Goal: Find specific page/section: Find specific page/section

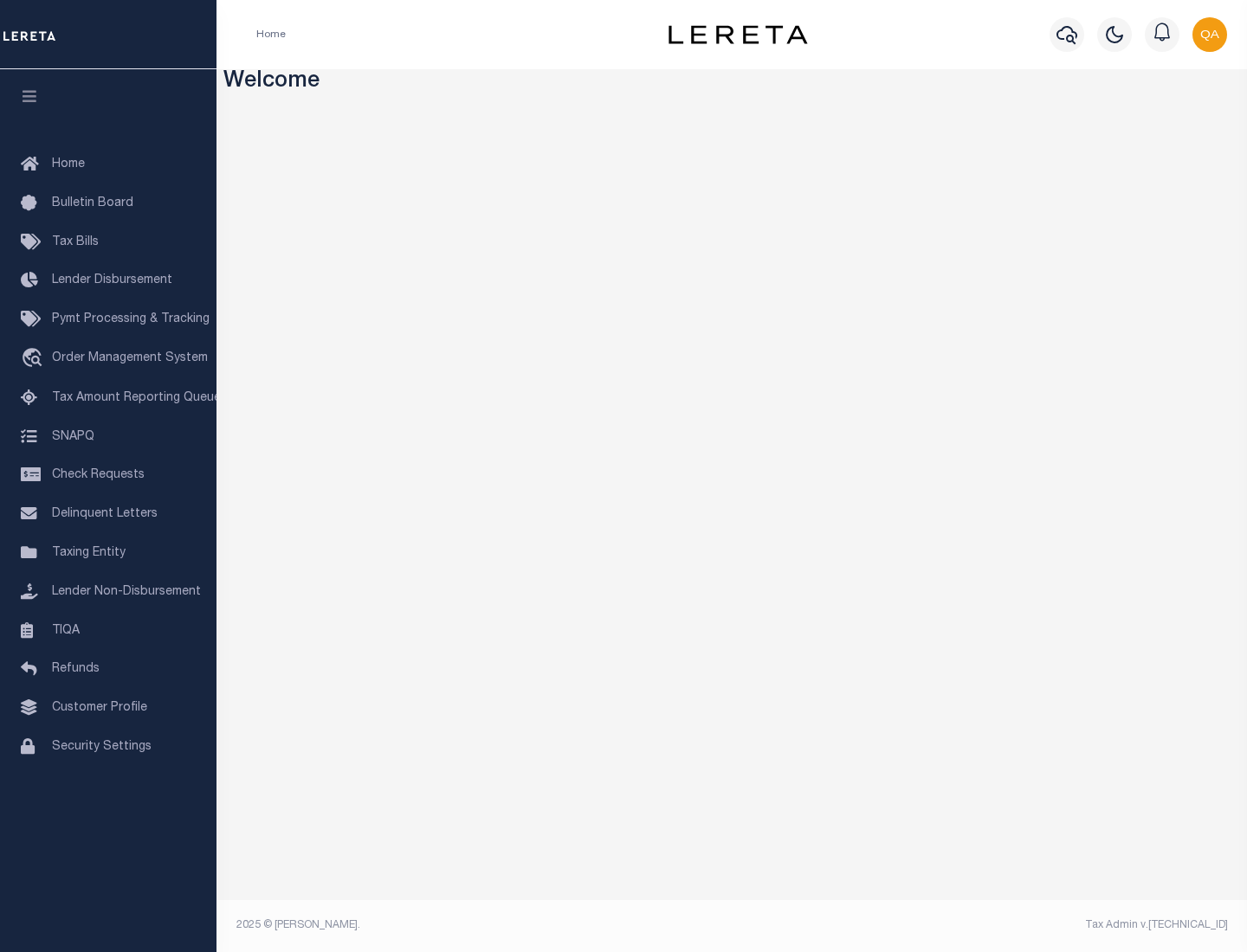
click at [108, 630] on link "TIQA" at bounding box center [108, 630] width 216 height 39
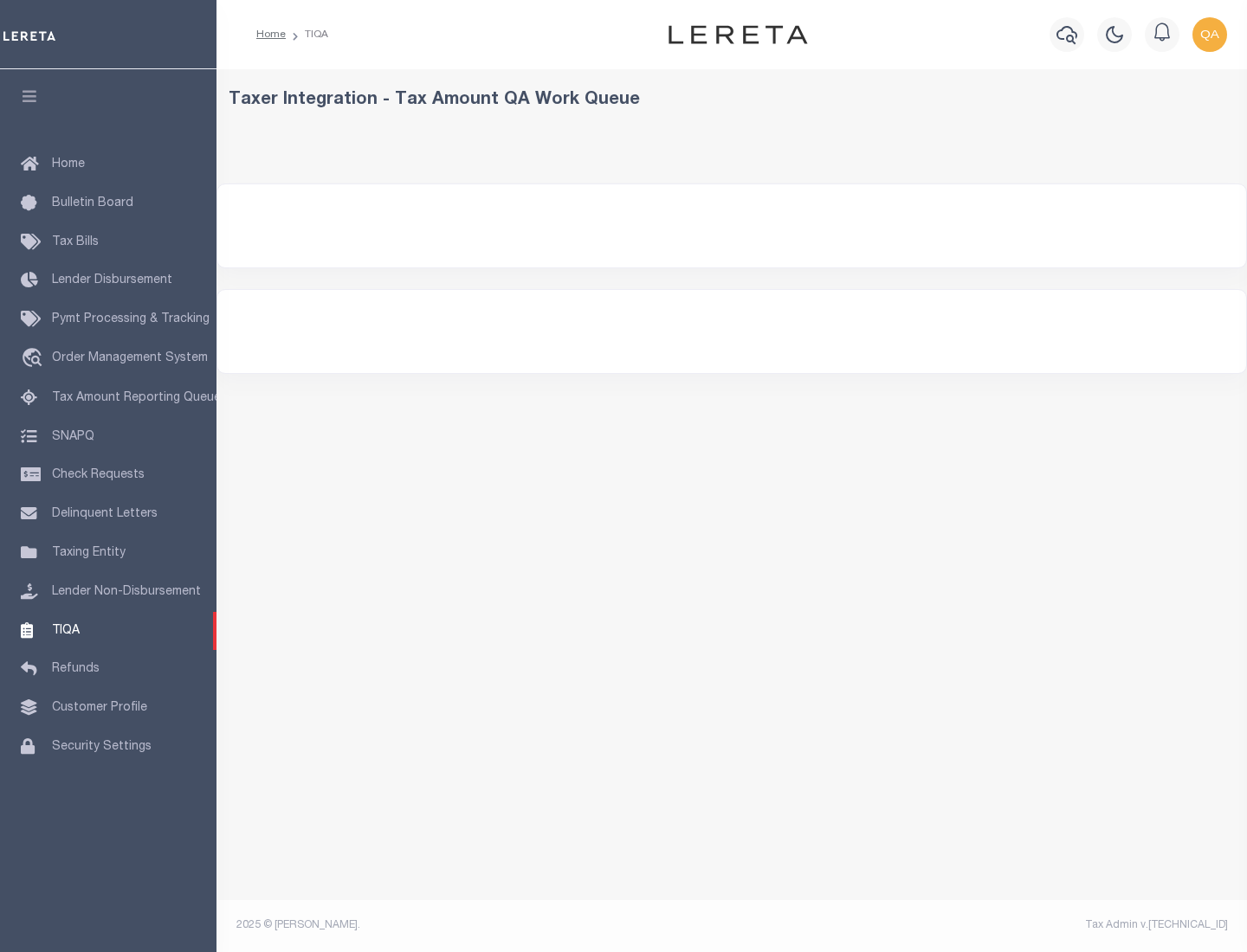
select select "200"
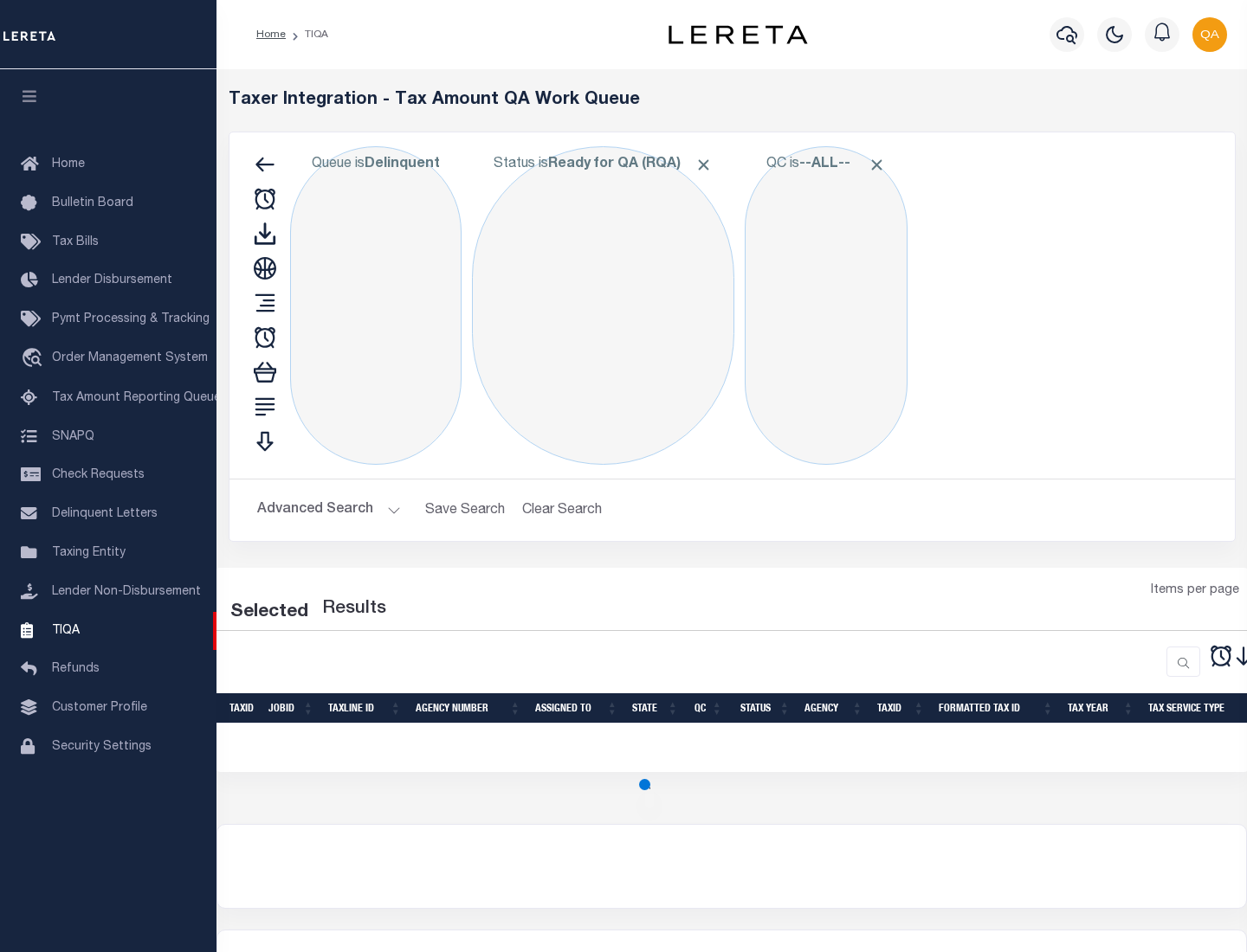
select select "200"
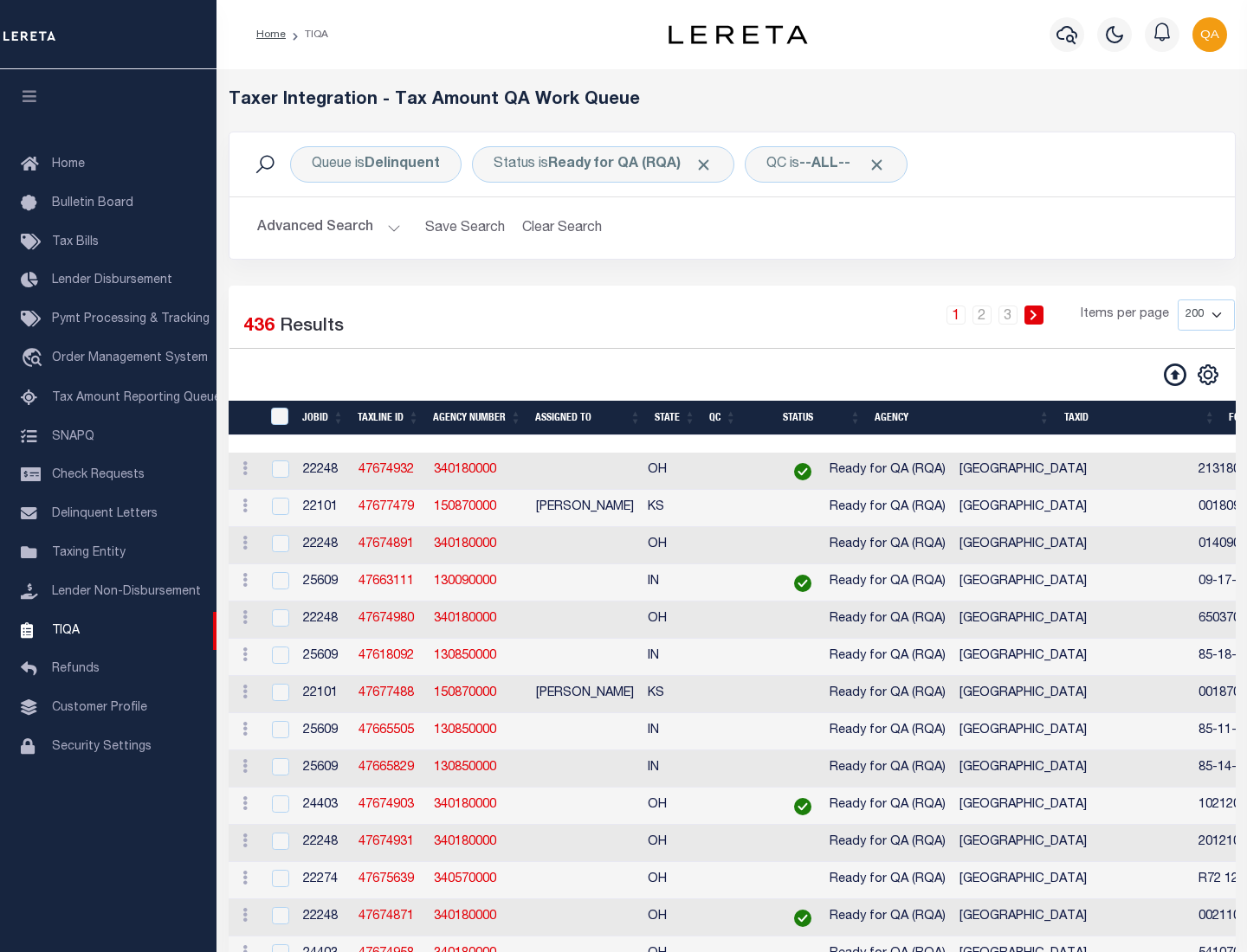
click at [709, 165] on span "Click to Remove" at bounding box center [704, 165] width 18 height 18
